Goal: Task Accomplishment & Management: Use online tool/utility

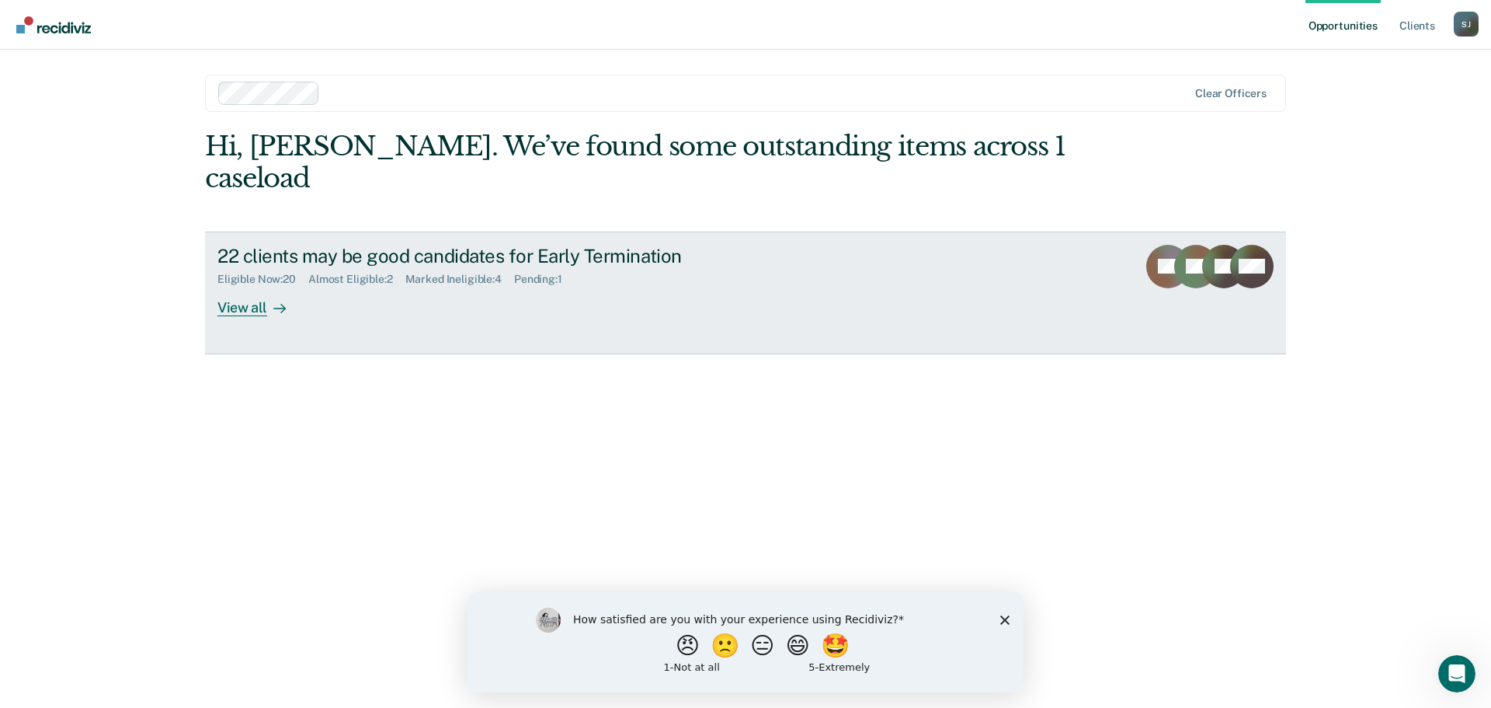
click at [254, 286] on div "View all" at bounding box center [260, 301] width 87 height 30
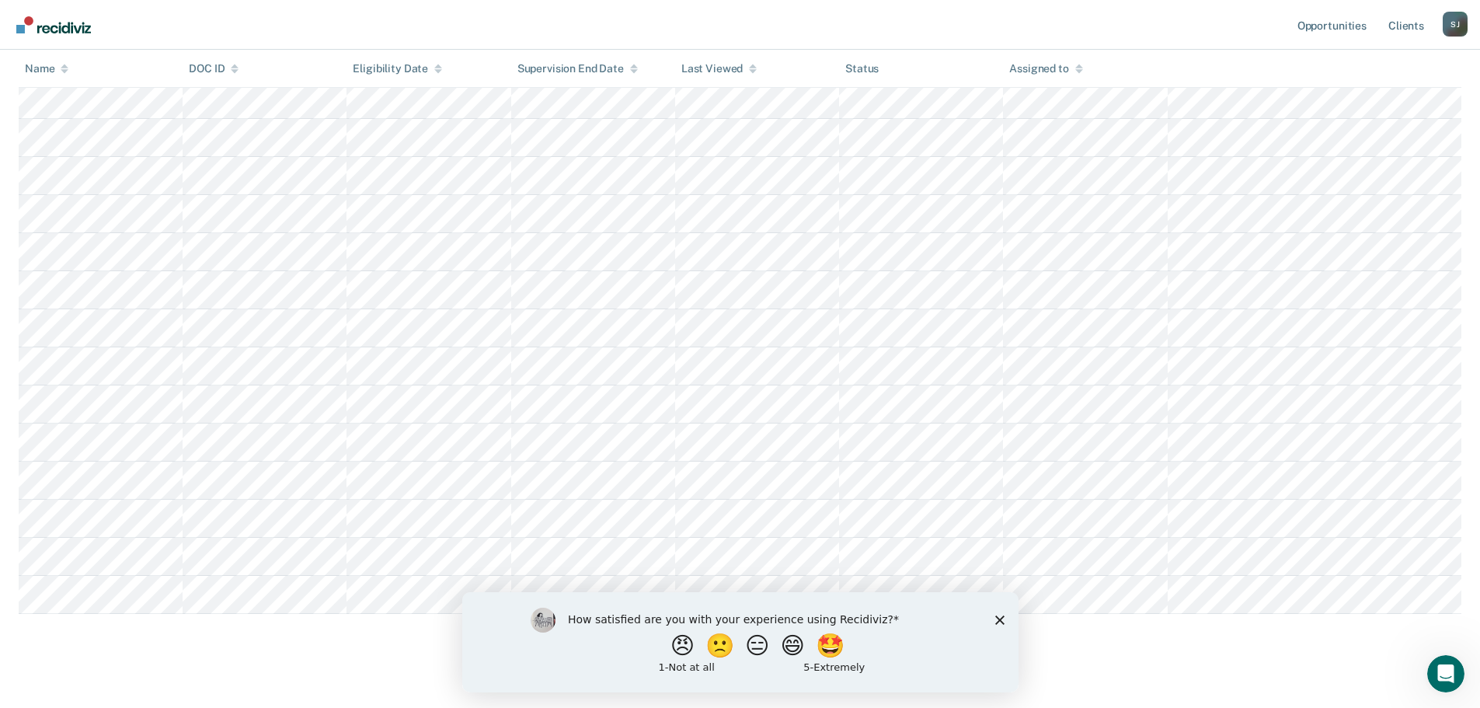
scroll to position [517, 0]
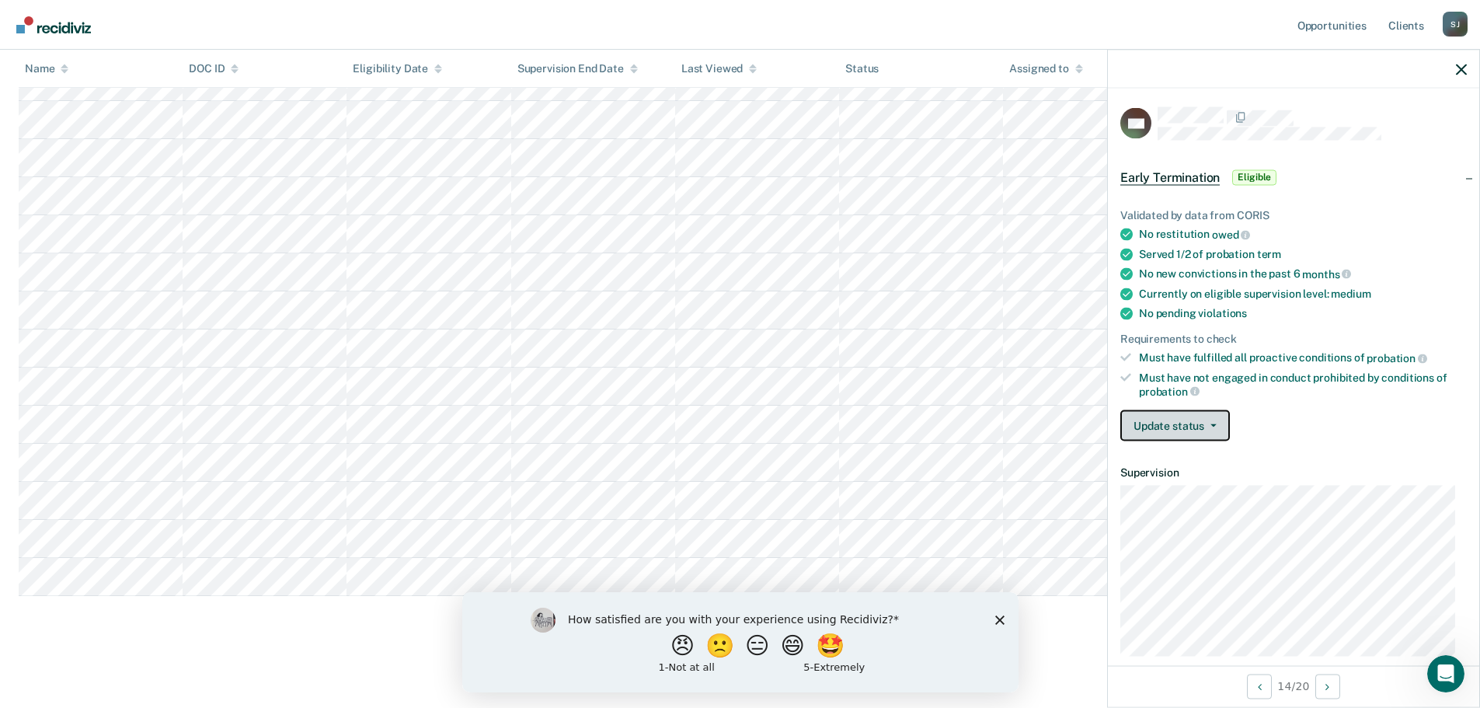
click at [1211, 424] on icon "button" at bounding box center [1213, 425] width 6 height 3
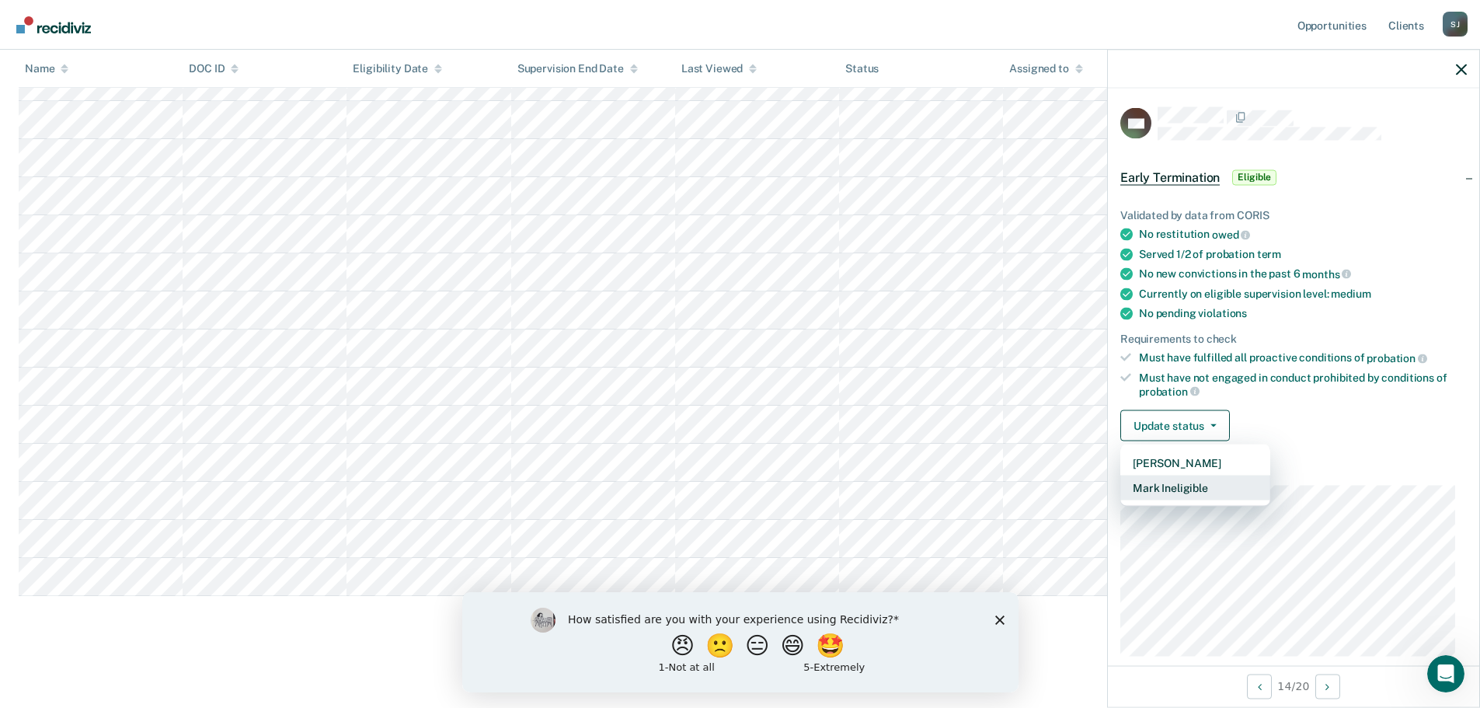
click at [1196, 484] on button "Mark Ineligible" at bounding box center [1195, 487] width 150 height 25
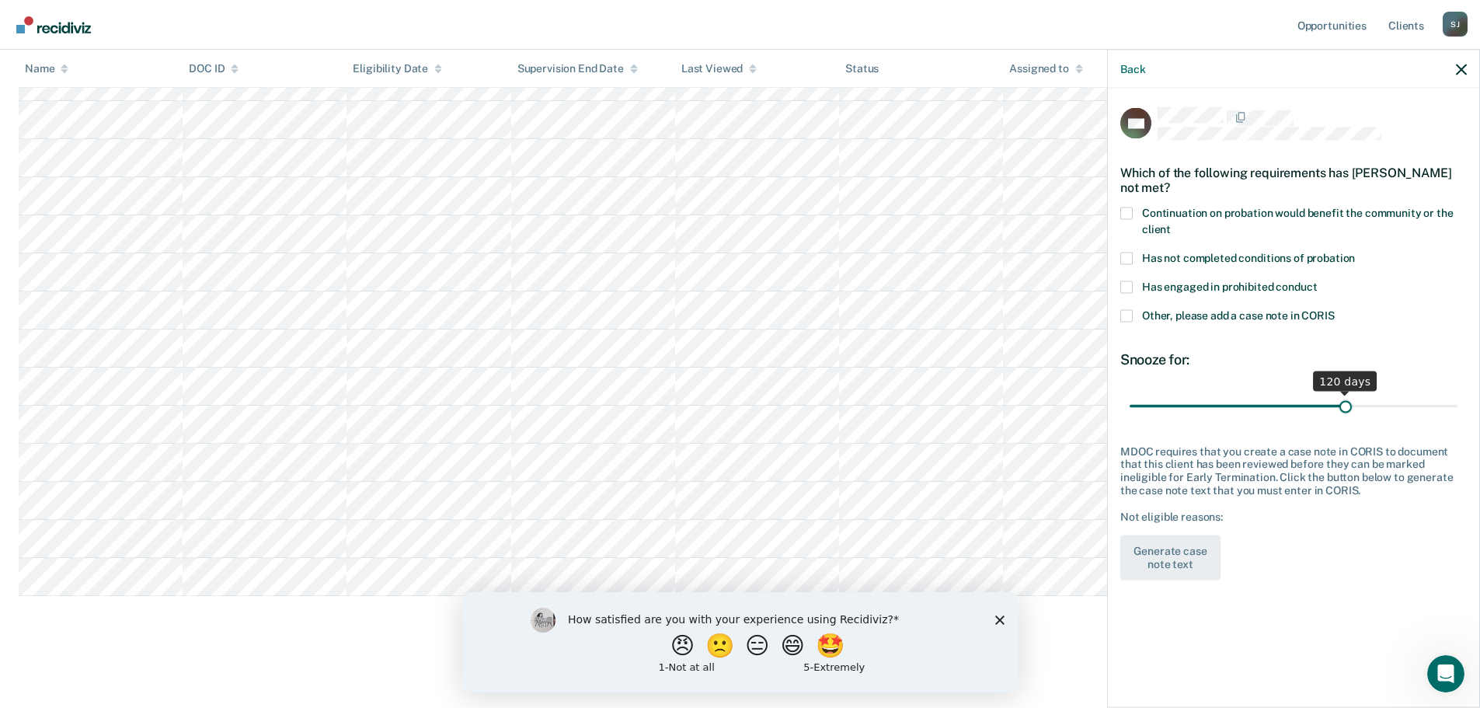
drag, startPoint x: 1189, startPoint y: 392, endPoint x: 1345, endPoint y: 395, distance: 156.1
type input "120"
click at [1345, 395] on input "range" at bounding box center [1293, 405] width 328 height 27
click at [1128, 207] on span at bounding box center [1126, 213] width 12 height 12
click at [1170, 223] on input "Continuation on probation would benefit the community or the client" at bounding box center [1170, 223] width 0 height 0
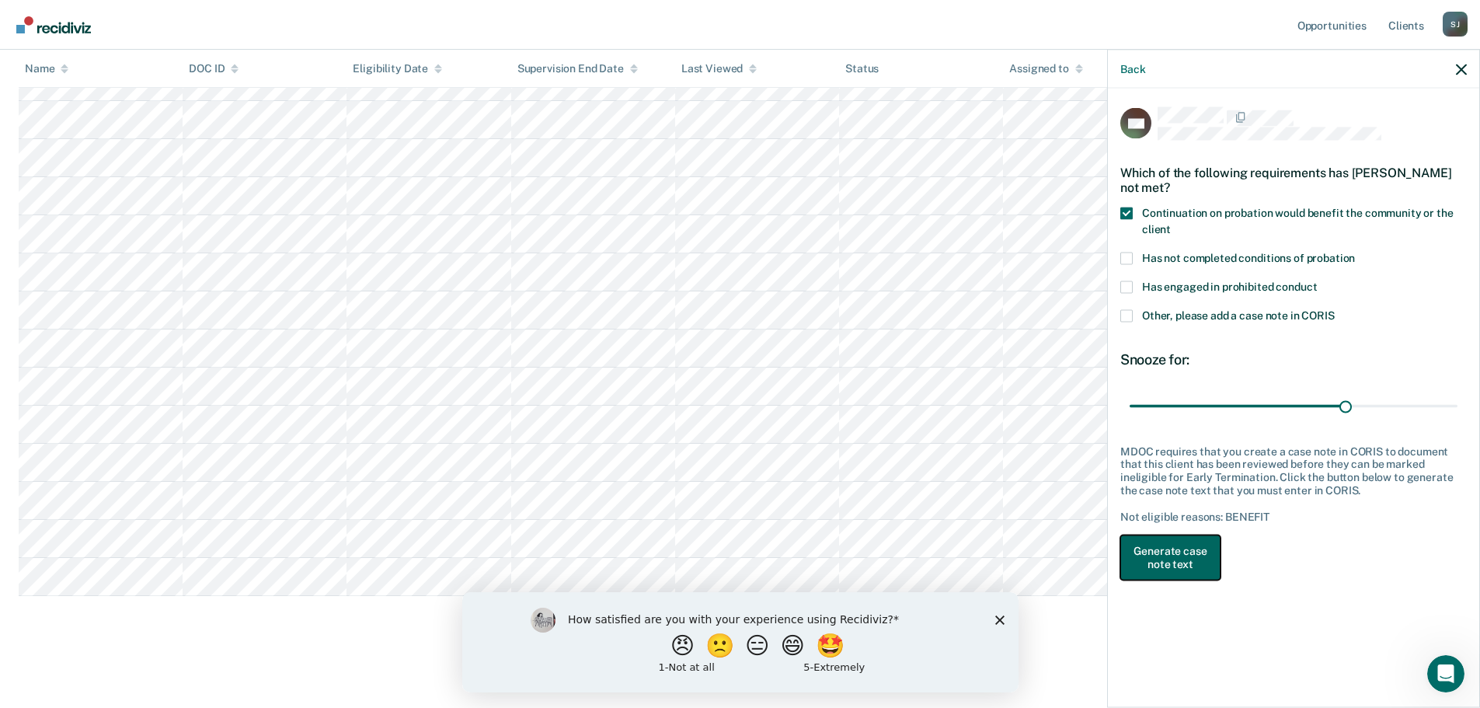
click at [1181, 551] on button "Generate case note text" at bounding box center [1170, 557] width 100 height 45
